Goal: Contribute content: Add original content to the website for others to see

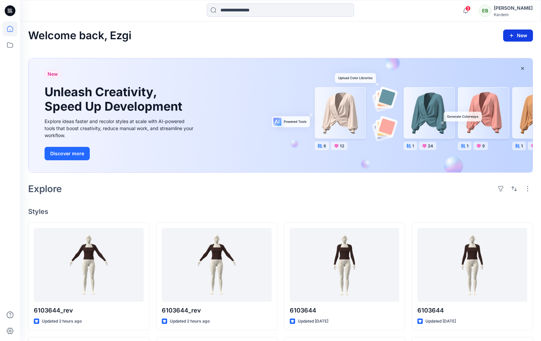
drag, startPoint x: 518, startPoint y: 24, endPoint x: 515, endPoint y: 34, distance: 9.9
click at [518, 25] on div "Welcome back, Ezgi New New Unleash Creativity, Speed Up Development Explore ide…" at bounding box center [280, 306] width 521 height 571
drag, startPoint x: 514, startPoint y: 37, endPoint x: 515, endPoint y: 3, distance: 33.9
click at [514, 37] on icon "button" at bounding box center [511, 35] width 5 height 5
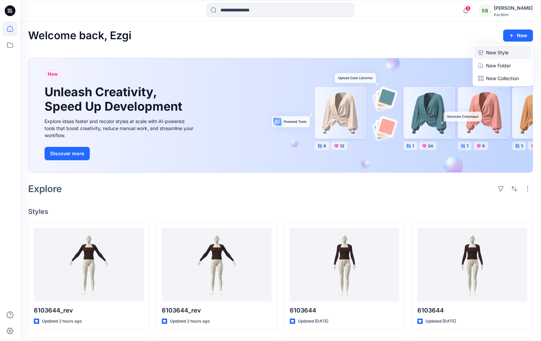
click at [501, 53] on p "New Style" at bounding box center [497, 53] width 22 height 8
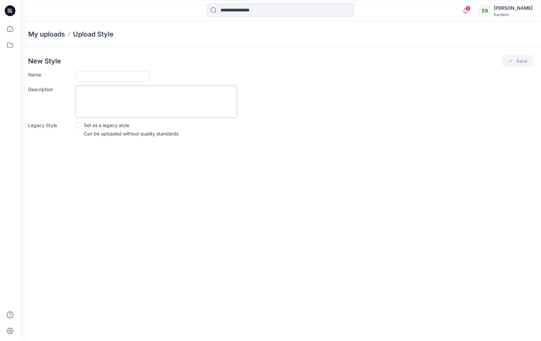
click at [107, 90] on textarea "Description" at bounding box center [156, 102] width 161 height 32
click at [105, 78] on input "Name" at bounding box center [113, 76] width 74 height 11
type input "**********"
click at [518, 60] on button "Save" at bounding box center [518, 61] width 31 height 12
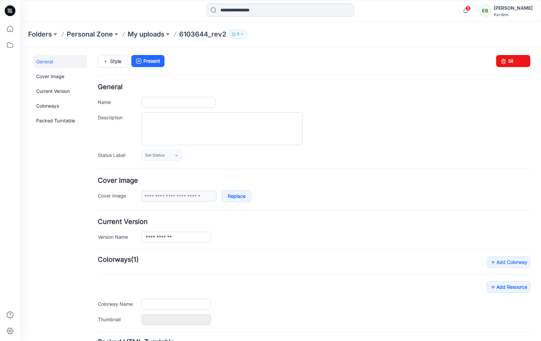
type input "**********"
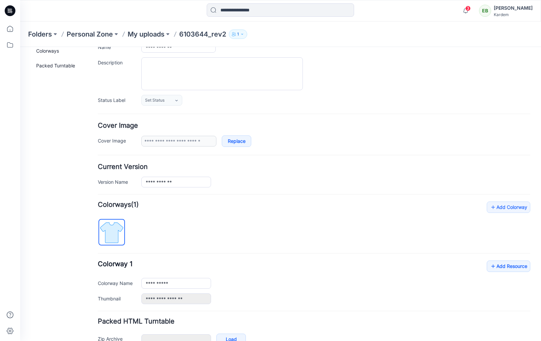
scroll to position [95, 0]
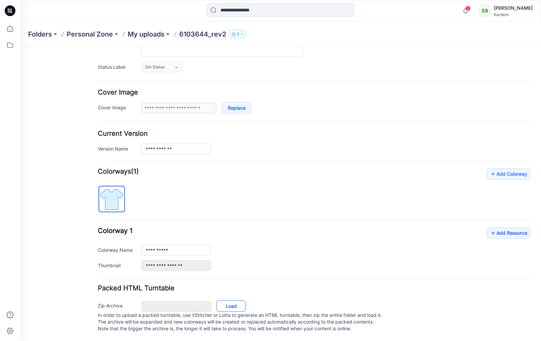
click at [237, 300] on link "Load" at bounding box center [232, 305] width 30 height 11
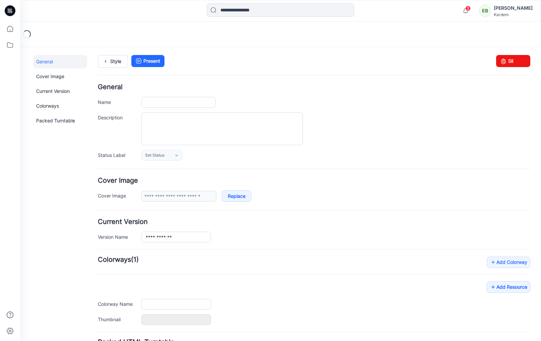
type input "**********"
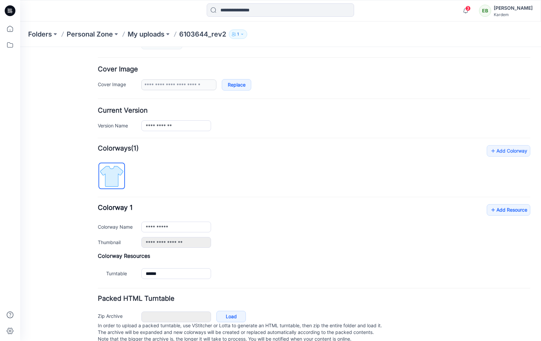
scroll to position [129, 0]
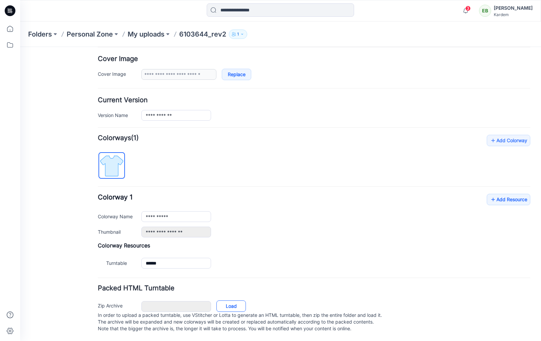
click at [226, 301] on link "Load" at bounding box center [232, 305] width 30 height 11
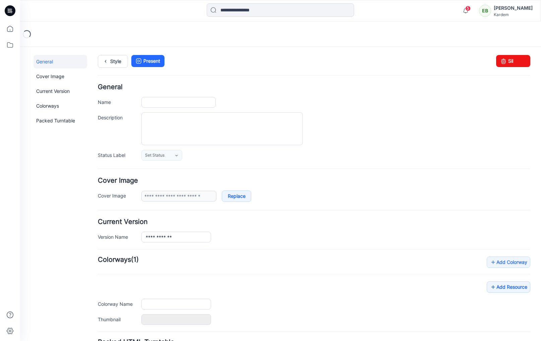
type input "**********"
type input "******"
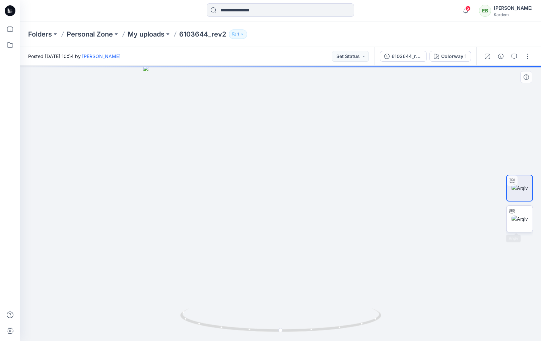
click at [528, 218] on img at bounding box center [520, 218] width 16 height 7
click at [522, 186] on img at bounding box center [520, 187] width 16 height 7
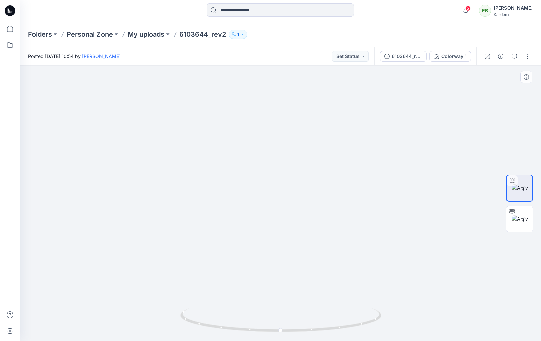
drag, startPoint x: 313, startPoint y: 140, endPoint x: 326, endPoint y: 289, distance: 149.0
drag, startPoint x: 316, startPoint y: 229, endPoint x: 319, endPoint y: 285, distance: 55.7
click at [319, 285] on img at bounding box center [297, 62] width 1373 height 558
click at [514, 216] on div at bounding box center [512, 211] width 11 height 11
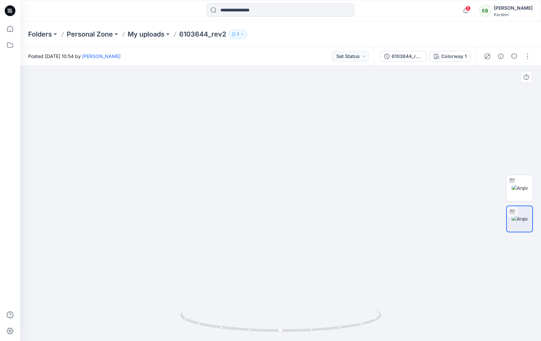
drag, startPoint x: 338, startPoint y: 234, endPoint x: 345, endPoint y: 243, distance: 11.7
click at [349, 329] on div at bounding box center [280, 203] width 521 height 275
drag, startPoint x: 343, startPoint y: 181, endPoint x: 352, endPoint y: 293, distance: 112.6
click at [352, 294] on img at bounding box center [304, 34] width 1373 height 614
drag, startPoint x: 297, startPoint y: 329, endPoint x: 347, endPoint y: 324, distance: 50.2
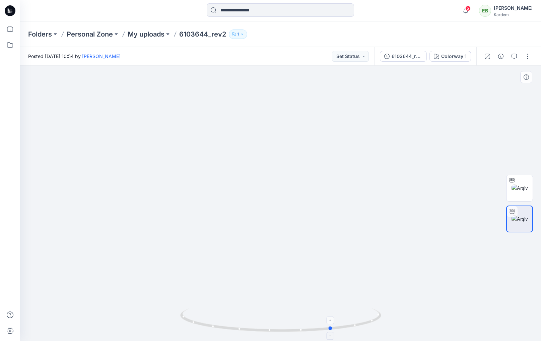
click at [347, 324] on icon at bounding box center [281, 320] width 203 height 25
click at [135, 167] on img at bounding box center [309, 102] width 1284 height 477
click at [11, 10] on icon at bounding box center [10, 10] width 3 height 0
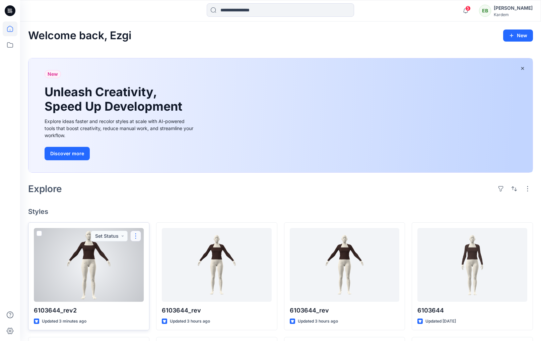
click at [135, 236] on button "button" at bounding box center [135, 236] width 11 height 11
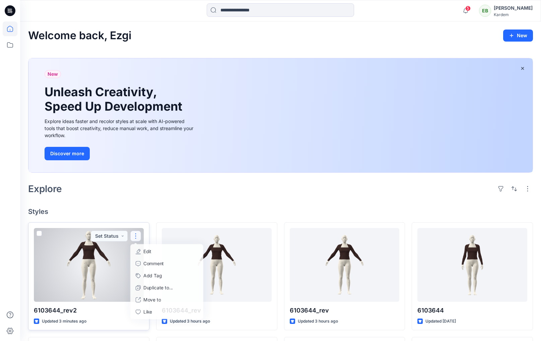
scroll to position [1, 0]
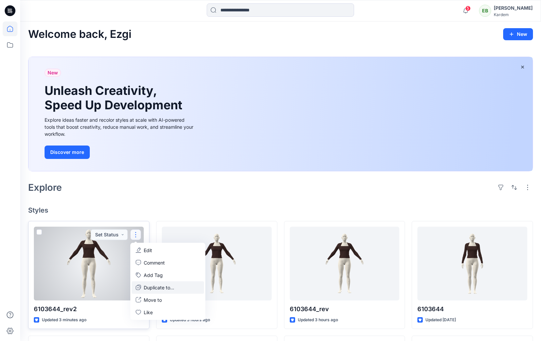
click at [153, 288] on p "Duplicate to..." at bounding box center [159, 287] width 31 height 7
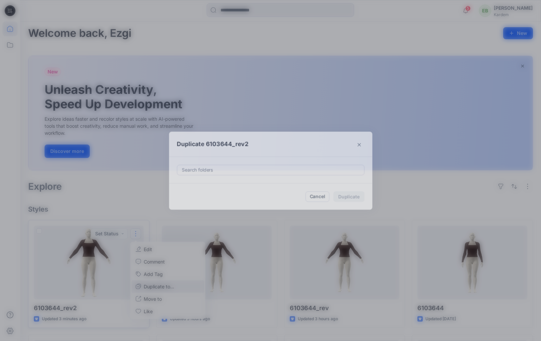
scroll to position [0, 0]
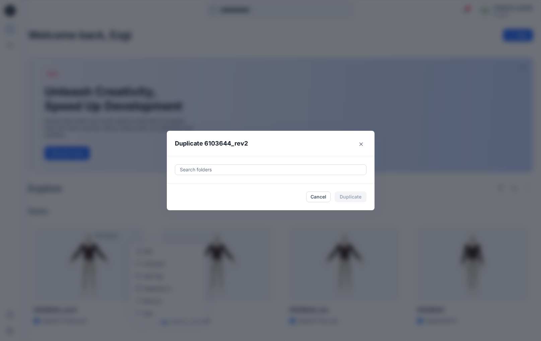
click at [214, 168] on div at bounding box center [270, 170] width 183 height 8
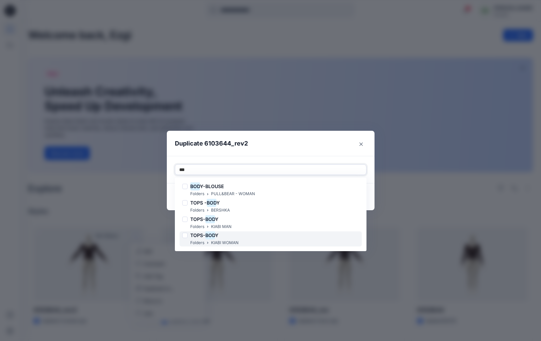
click at [200, 239] on p "Folders" at bounding box center [197, 242] width 14 height 7
type input "***"
click at [269, 149] on header "Duplicate 6103644_rev2" at bounding box center [264, 143] width 194 height 25
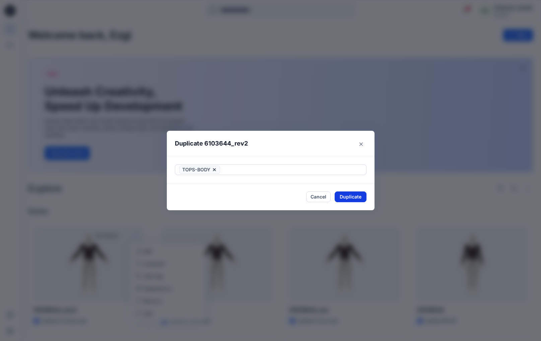
click at [365, 199] on button "Duplicate" at bounding box center [351, 196] width 32 height 11
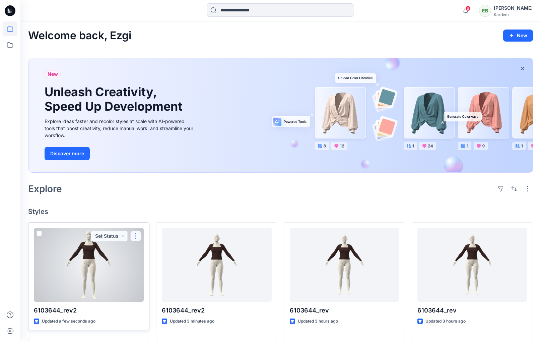
click at [137, 237] on button "button" at bounding box center [135, 236] width 11 height 11
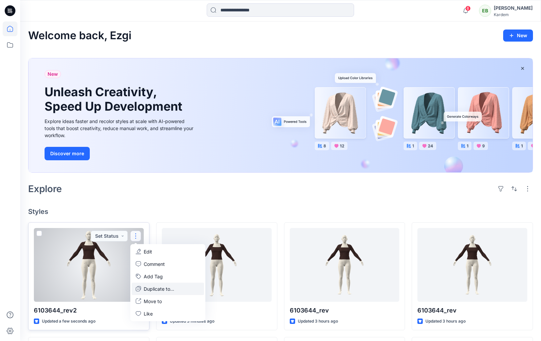
click at [153, 291] on p "Duplicate to..." at bounding box center [159, 288] width 31 height 7
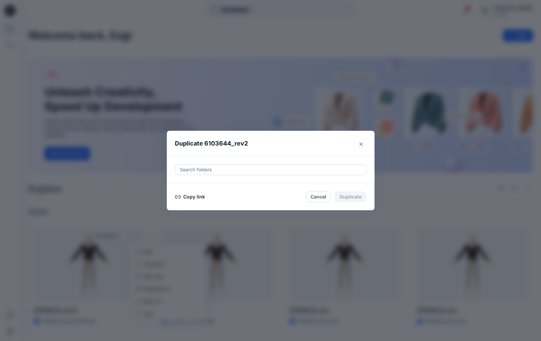
click at [189, 196] on button "Copy link" at bounding box center [190, 197] width 31 height 8
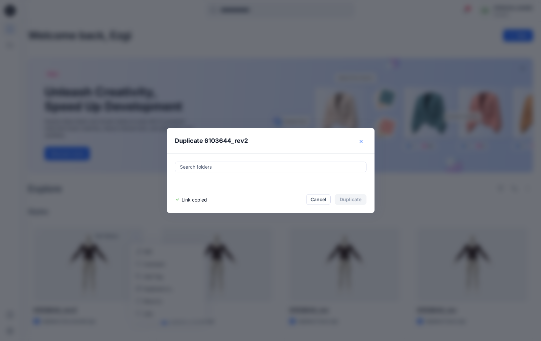
click at [361, 142] on icon "Close" at bounding box center [361, 141] width 3 height 3
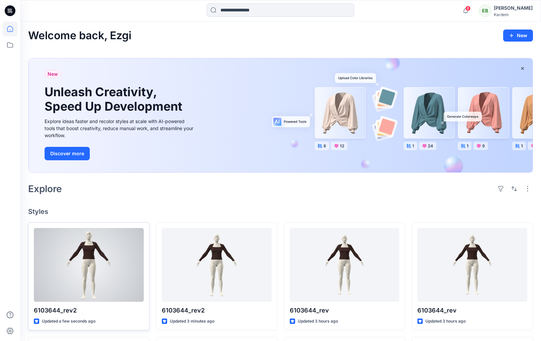
click at [85, 268] on div at bounding box center [89, 265] width 110 height 74
